Goal: Contribute content: Add original content to the website for others to see

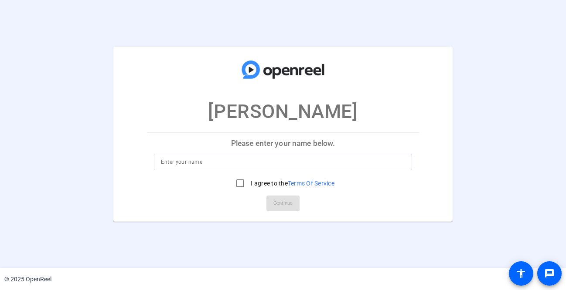
click at [294, 167] on input at bounding box center [283, 162] width 244 height 10
type input "Victor Evans"
click at [274, 200] on mat-card-actions "Continue" at bounding box center [282, 203] width 279 height 23
click at [251, 185] on label "I agree to the Terms Of Service" at bounding box center [291, 183] width 85 height 9
click at [249, 185] on input "I agree to the Terms Of Service" at bounding box center [240, 183] width 17 height 17
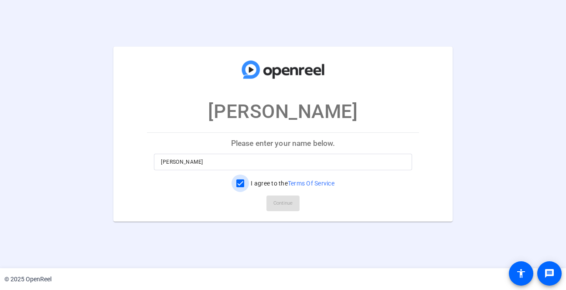
checkbox input "true"
click at [277, 201] on span "Continue" at bounding box center [282, 203] width 19 height 13
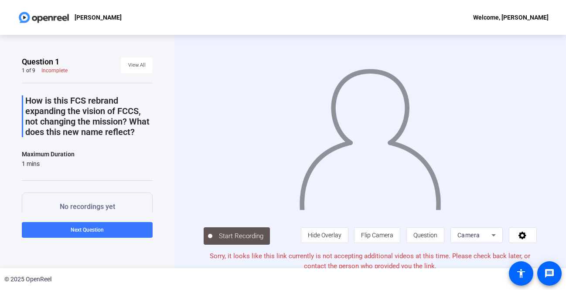
scroll to position [3, 0]
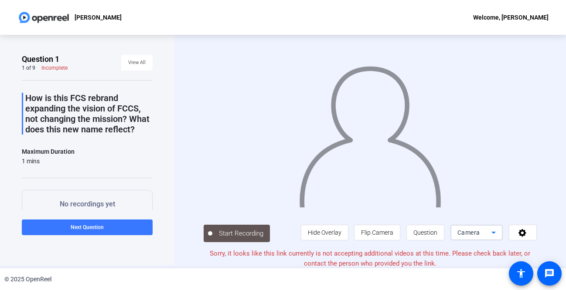
click at [496, 234] on icon at bounding box center [493, 233] width 10 height 10
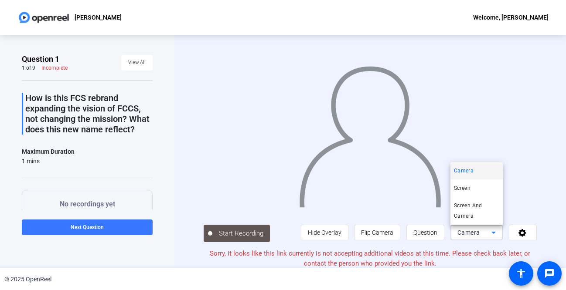
click at [512, 186] on div at bounding box center [283, 145] width 566 height 290
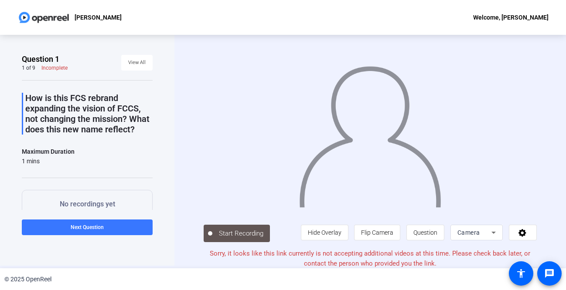
click at [109, 208] on p "No recordings yet" at bounding box center [87, 204] width 104 height 10
click at [137, 63] on span "View All" at bounding box center [136, 62] width 17 height 13
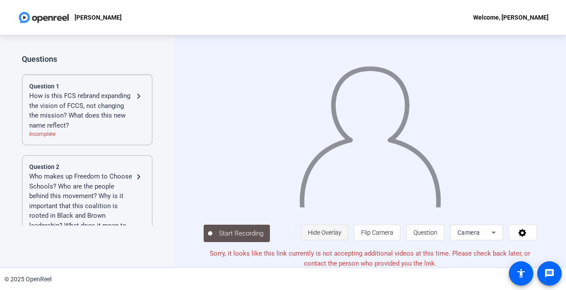
click at [330, 238] on span "Hide Overlay" at bounding box center [325, 233] width 34 height 17
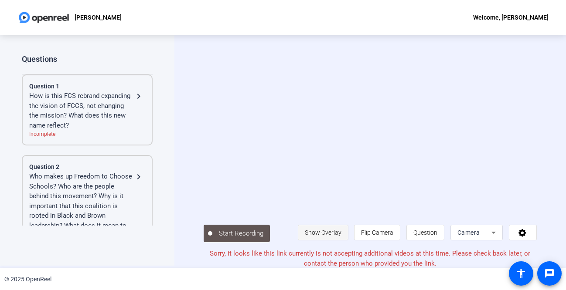
click at [330, 238] on span "Show Overlay" at bounding box center [323, 233] width 37 height 17
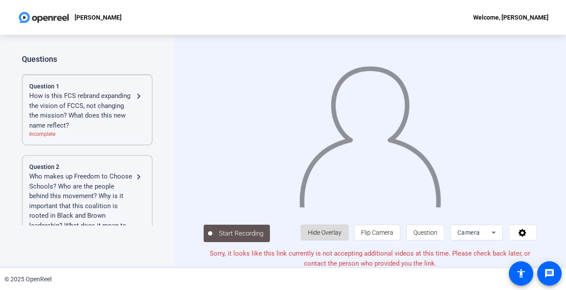
click at [330, 238] on span "Hide Overlay" at bounding box center [325, 233] width 34 height 17
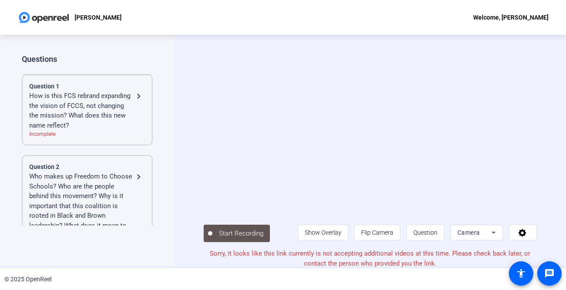
click at [492, 232] on icon at bounding box center [493, 233] width 4 height 2
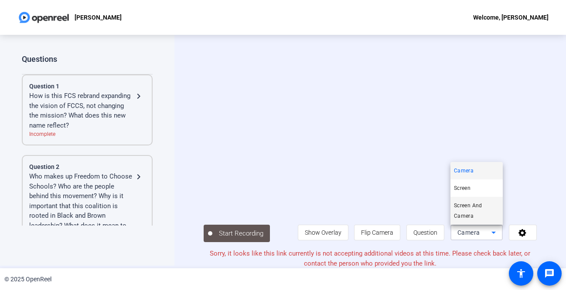
click at [481, 215] on span "Screen And Camera" at bounding box center [476, 211] width 45 height 21
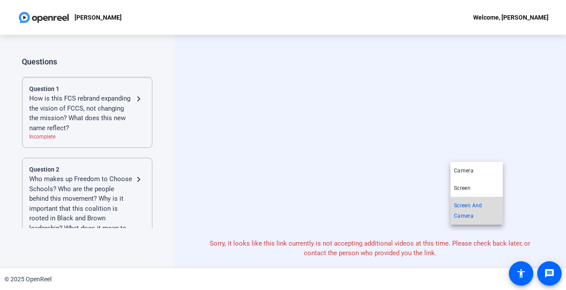
scroll to position [0, 0]
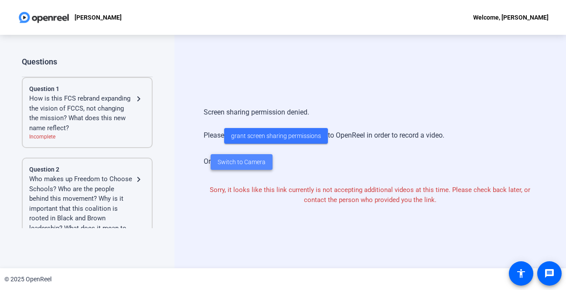
click at [249, 165] on span "Switch to Camera" at bounding box center [242, 162] width 48 height 9
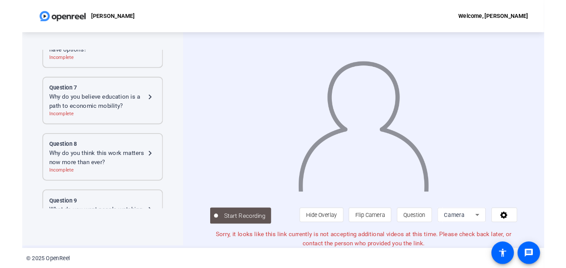
scroll to position [477, 0]
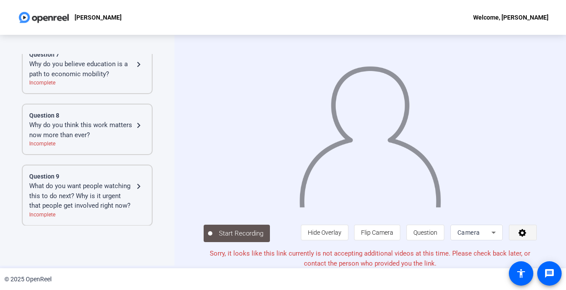
click at [520, 230] on icon at bounding box center [523, 232] width 10 height 9
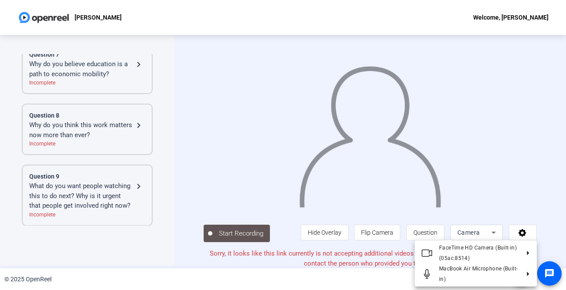
click at [176, 146] on div at bounding box center [283, 145] width 566 height 290
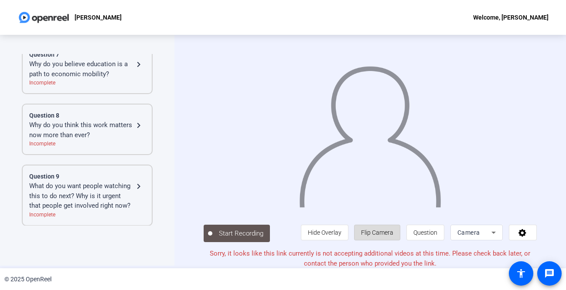
click at [385, 230] on span "Flip Camera" at bounding box center [377, 232] width 32 height 7
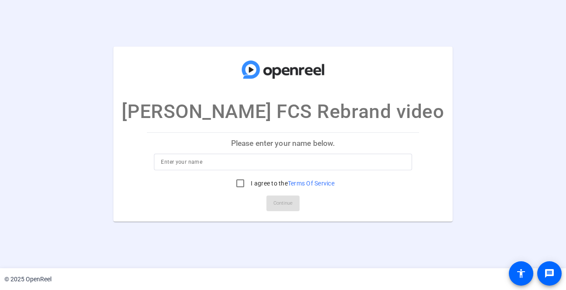
click at [211, 165] on input at bounding box center [283, 162] width 244 height 10
type input "[PERSON_NAME]"
click at [242, 184] on input "I agree to the Terms Of Service" at bounding box center [240, 183] width 17 height 17
checkbox input "true"
click at [274, 199] on span "Continue" at bounding box center [282, 203] width 19 height 13
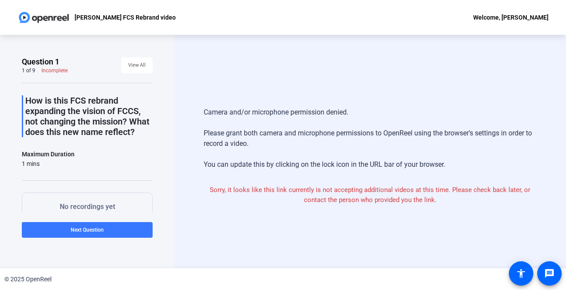
click at [150, 154] on div "Maximum Duration 1 mins" at bounding box center [87, 158] width 131 height 19
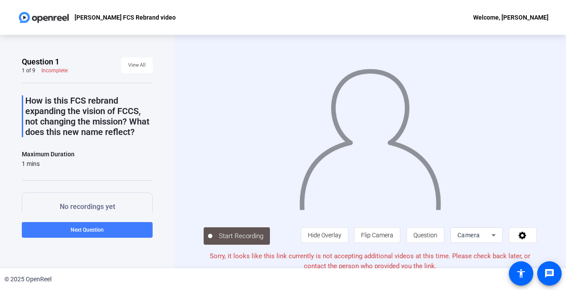
click at [113, 226] on span at bounding box center [87, 230] width 131 height 21
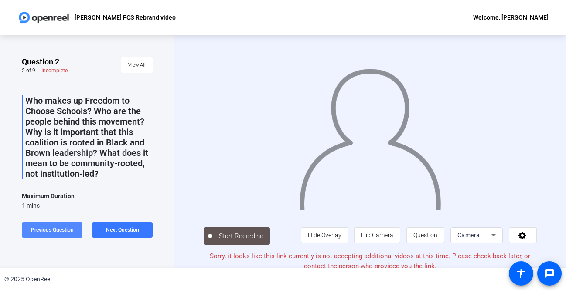
click at [64, 227] on span "Previous Question" at bounding box center [52, 230] width 43 height 6
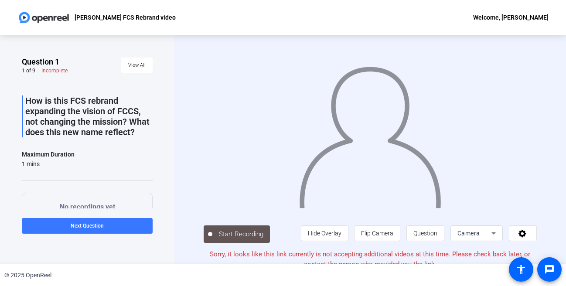
click at [206, 20] on div "[PERSON_NAME] FCS Rebrand video Welcome, [PERSON_NAME]" at bounding box center [283, 17] width 566 height 35
